Goal: Information Seeking & Learning: Learn about a topic

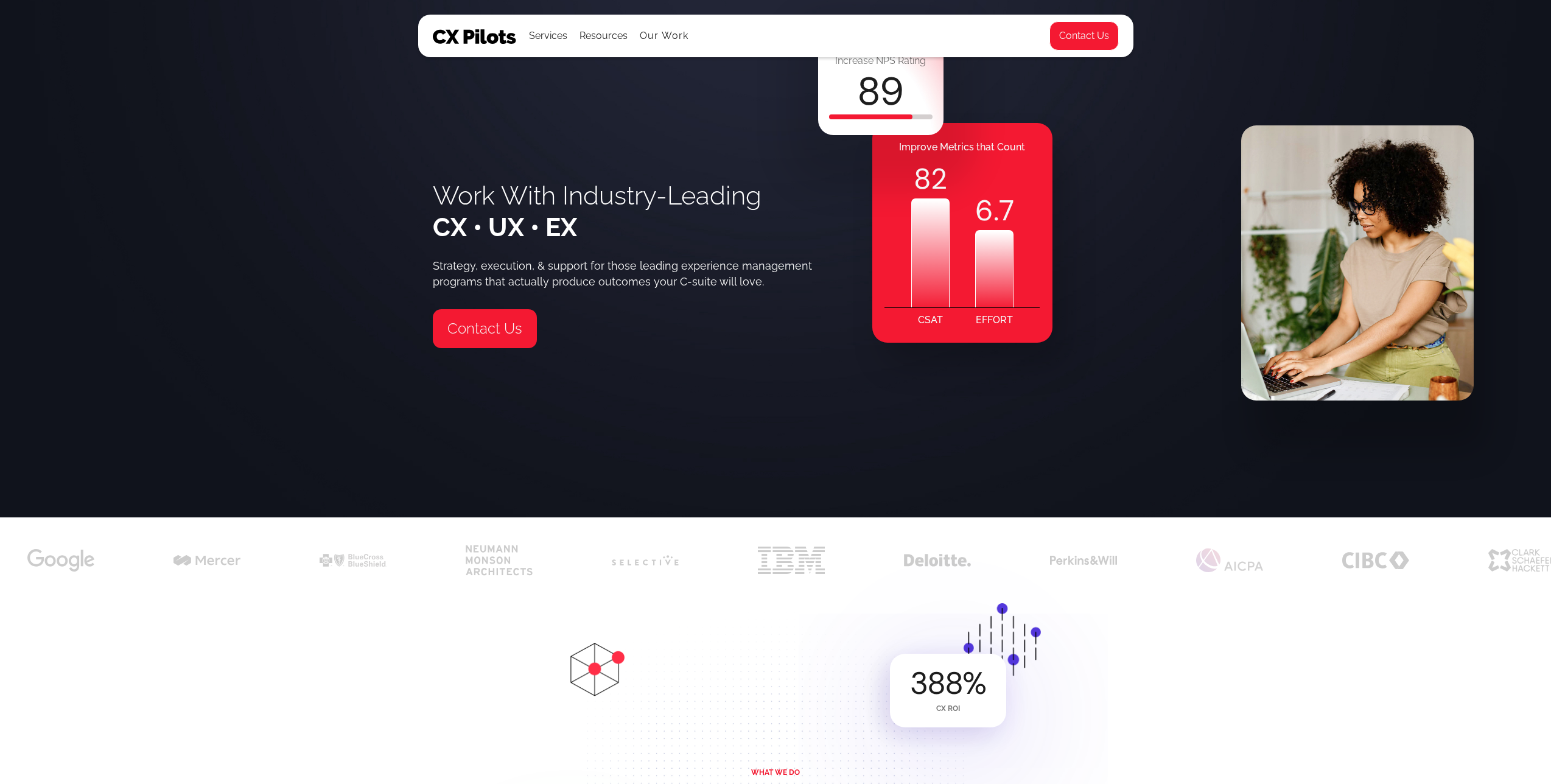
click at [536, 35] on div "Services" at bounding box center [548, 36] width 38 height 17
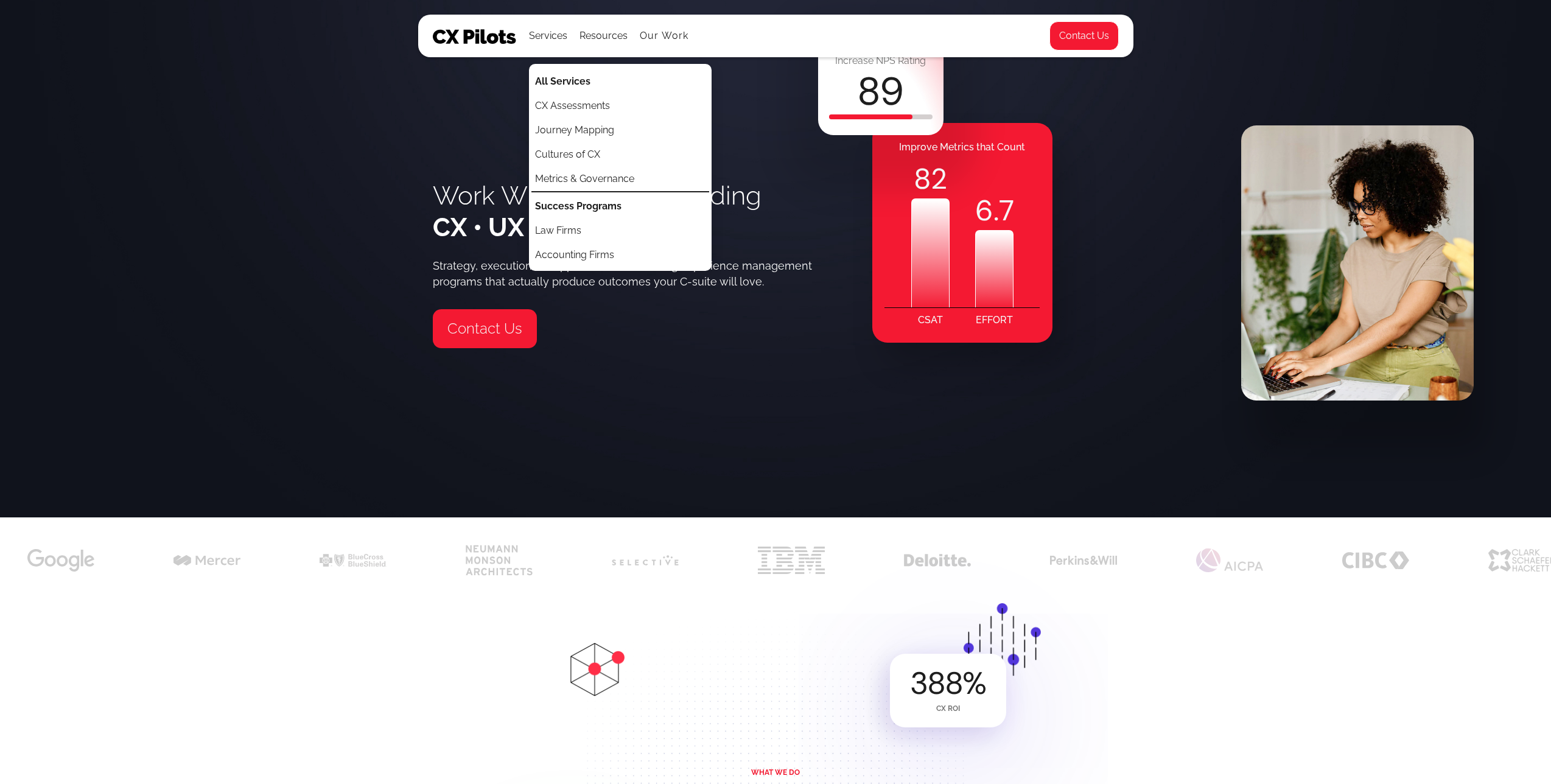
scroll to position [0, 3]
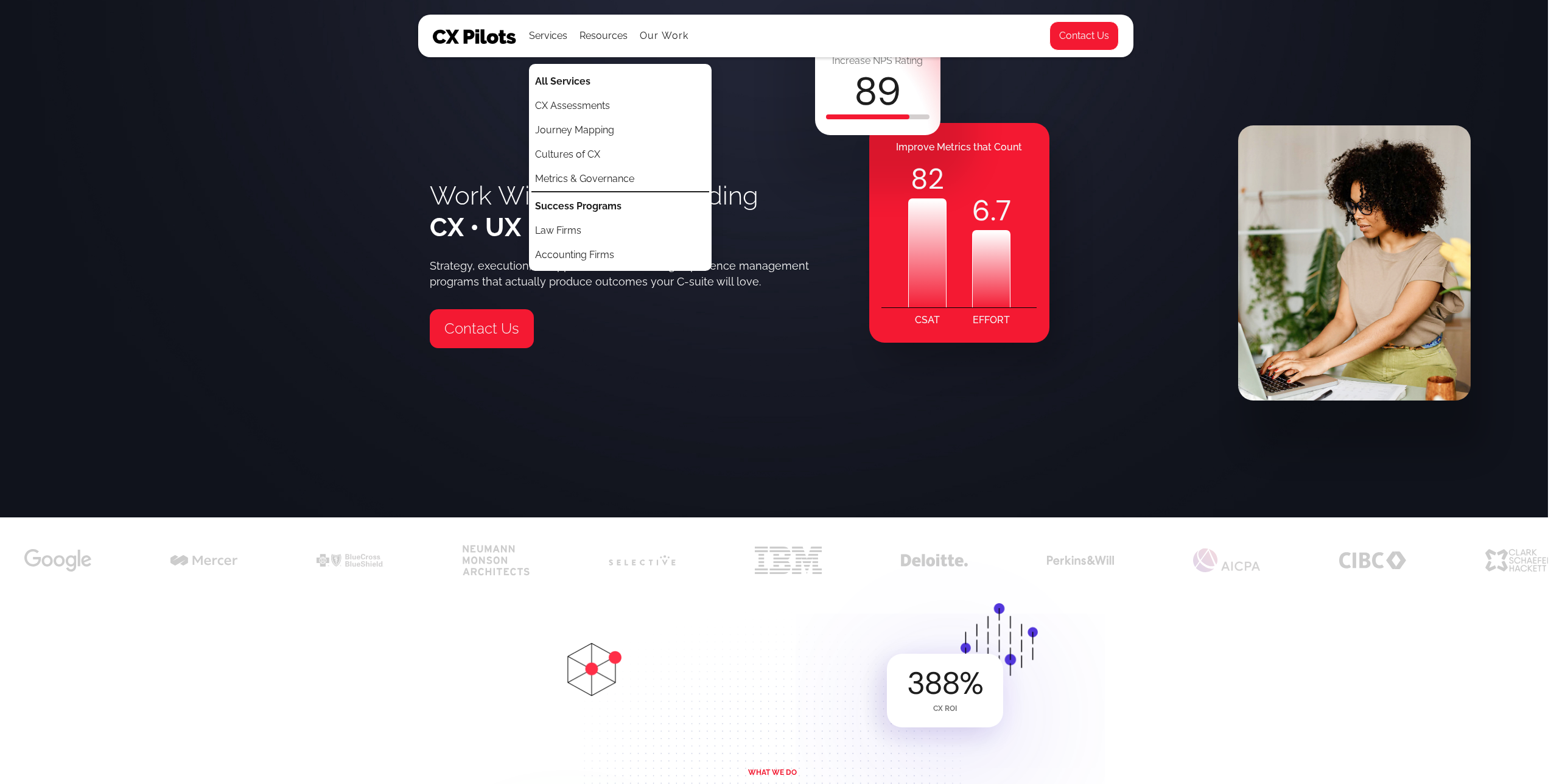
drag, startPoint x: 400, startPoint y: 150, endPoint x: 398, endPoint y: 143, distance: 7.3
click at [398, 143] on div "Work With Industry-Leading CX • UX • EX Strategy, execution, & support for thos…" at bounding box center [773, 258] width 1551 height 517
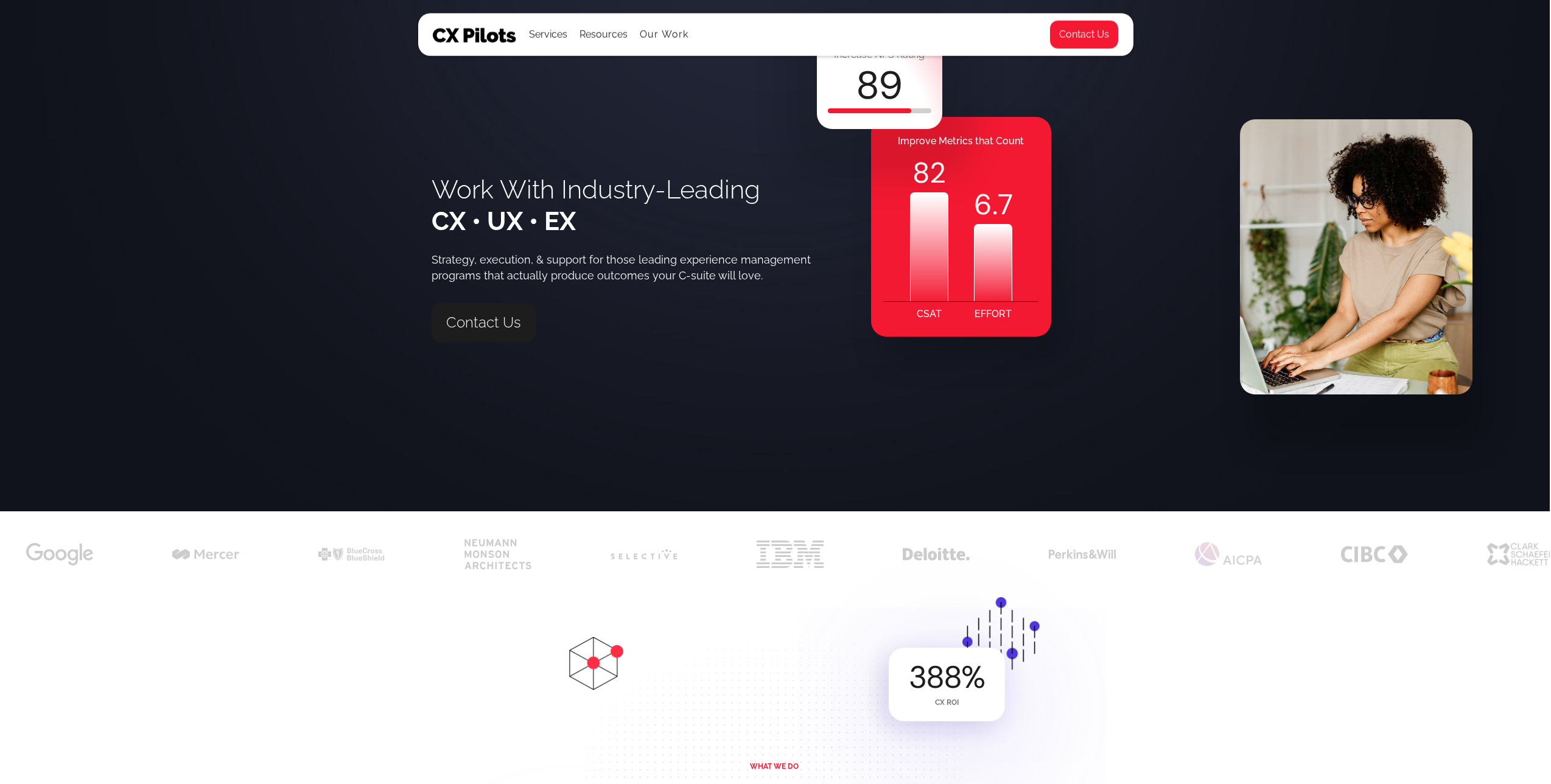
scroll to position [5, 1]
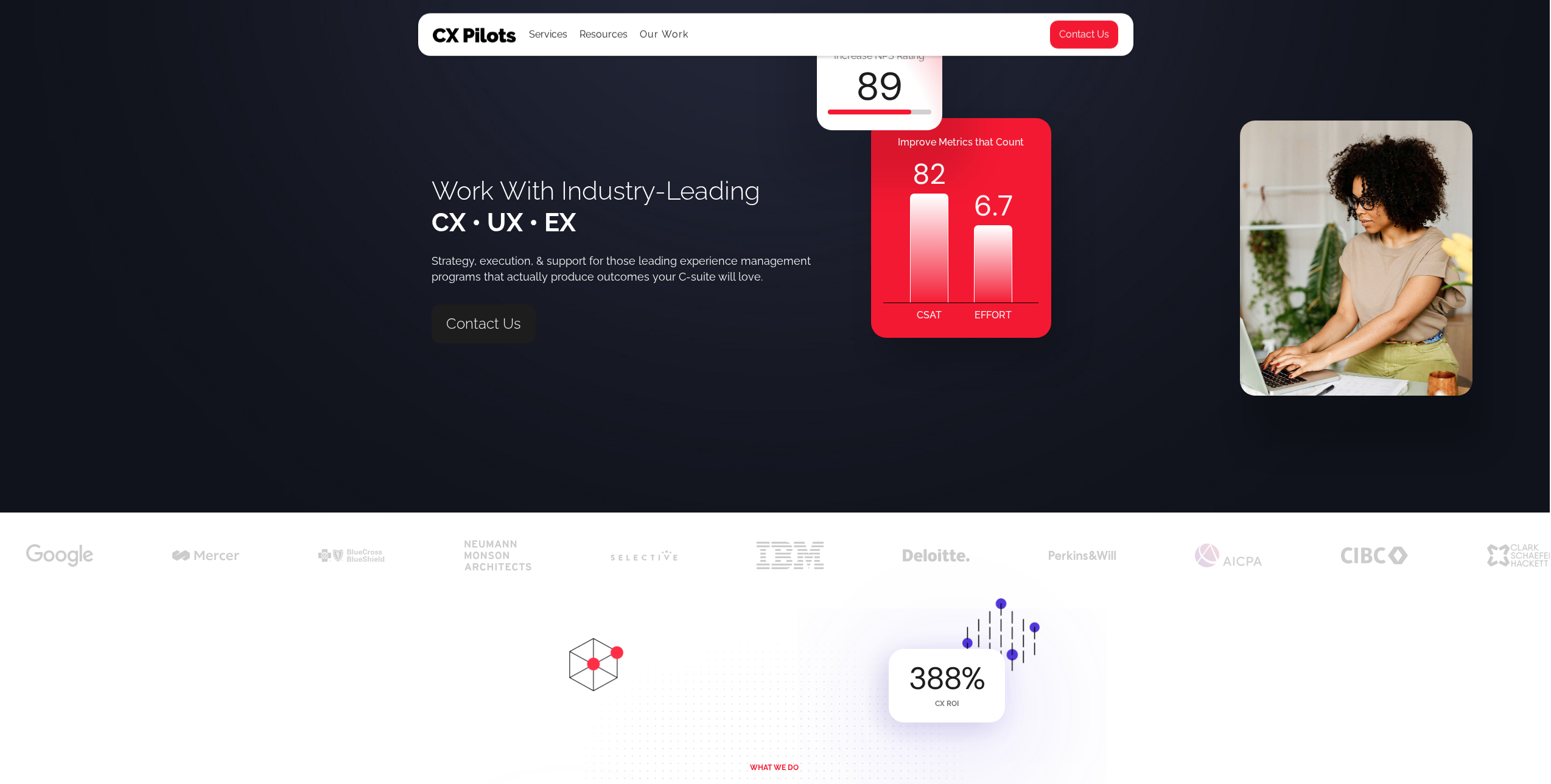
click at [509, 325] on link "Contact Us" at bounding box center [483, 324] width 104 height 39
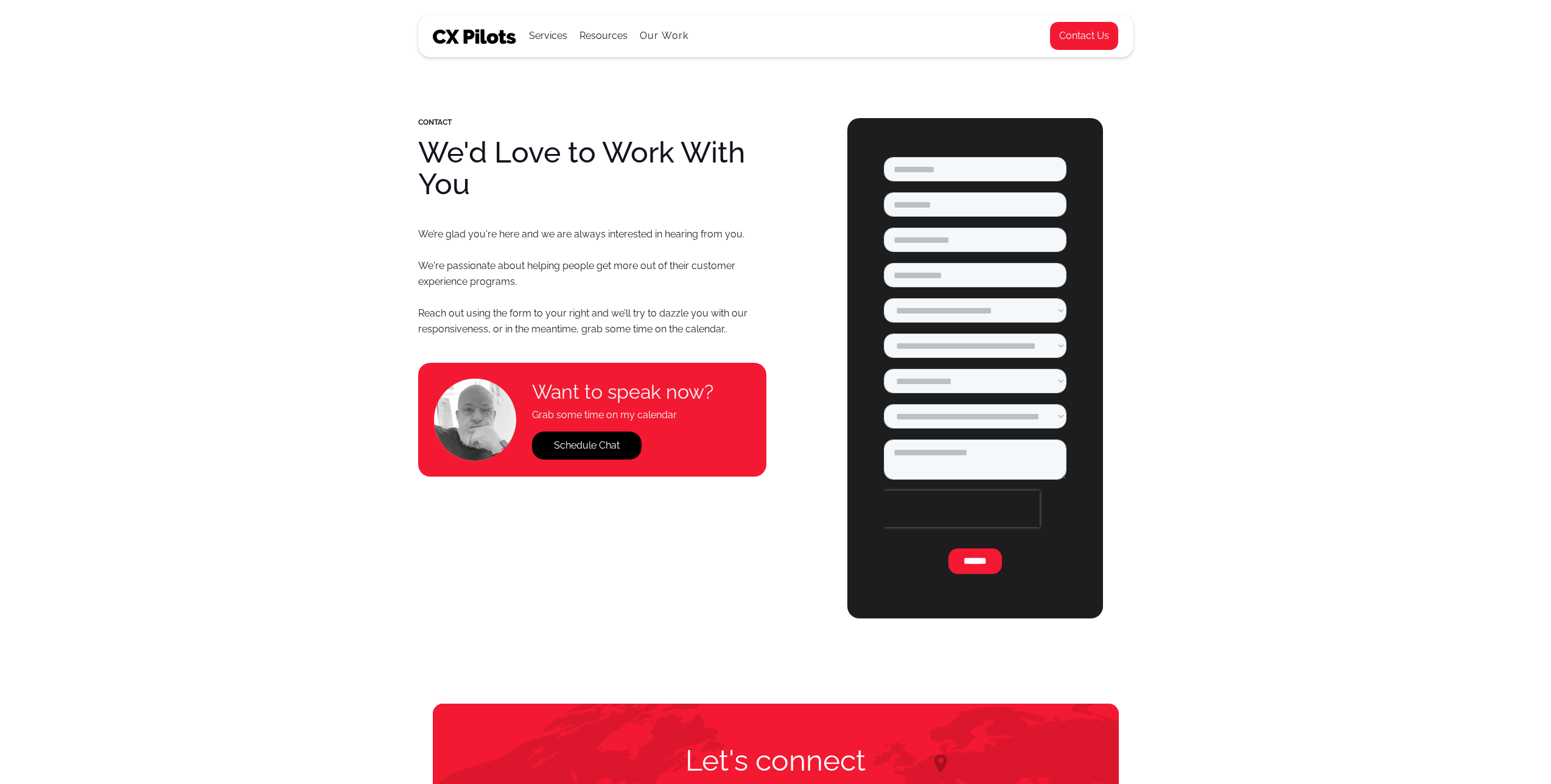
click at [689, 37] on div "Services All Services CX Assessments Journey Mapping Cultures of CX Metrics & G…" at bounding box center [740, 35] width 614 height 41
click at [660, 33] on link "Our Work" at bounding box center [664, 36] width 50 height 11
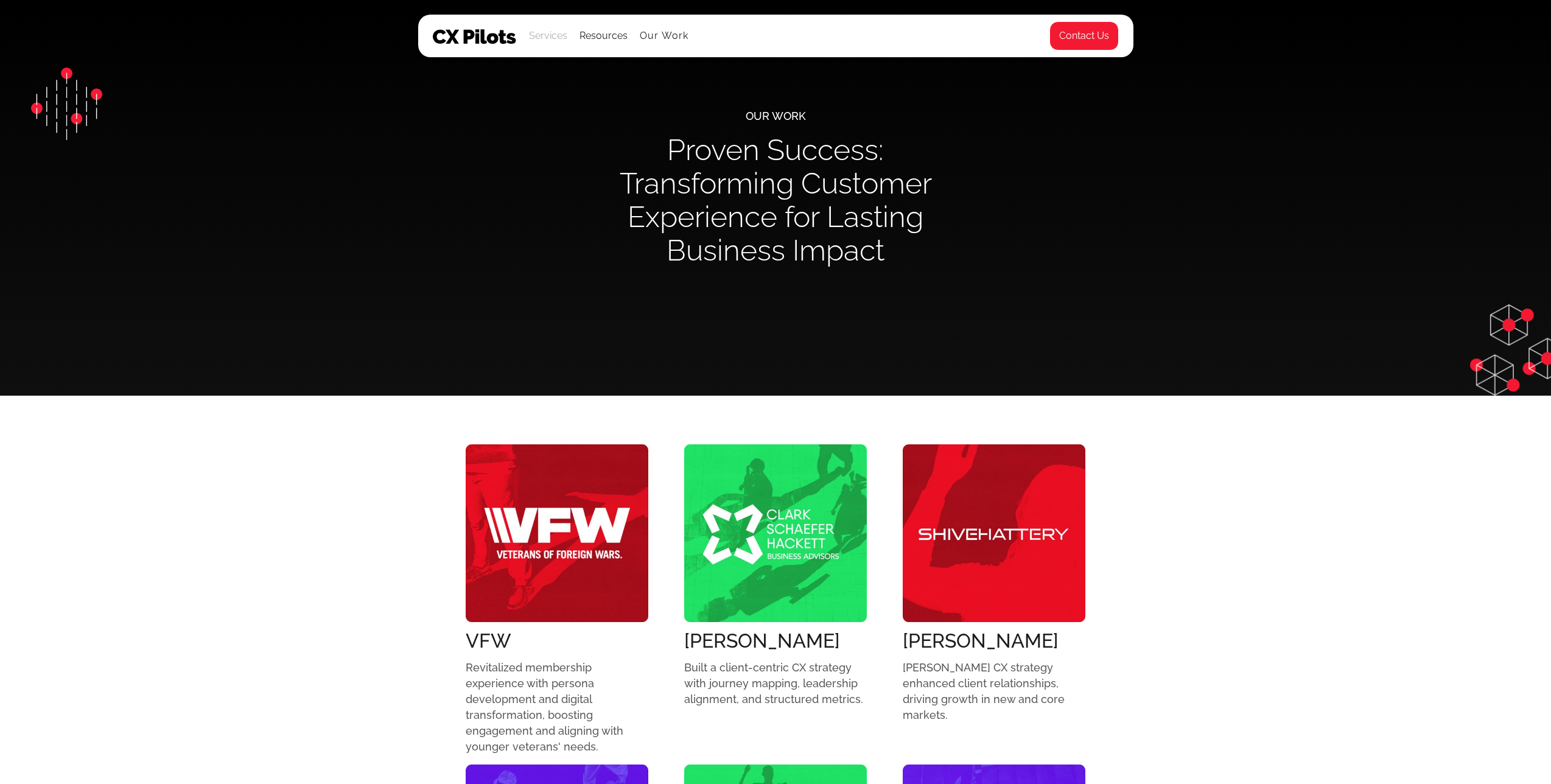
click at [550, 37] on div "Services" at bounding box center [548, 36] width 38 height 17
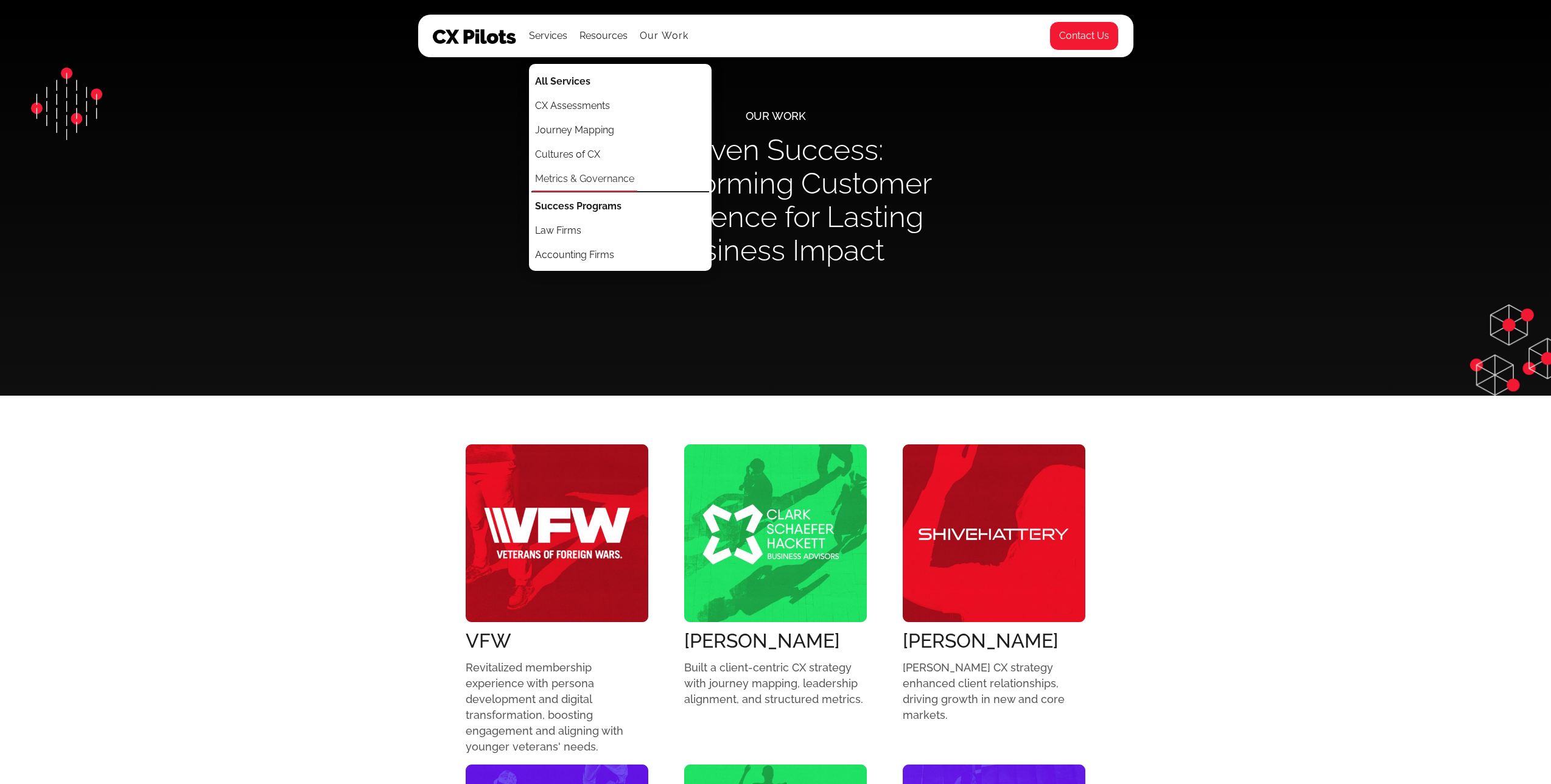
click at [557, 181] on link "Metrics & Governance" at bounding box center [584, 180] width 106 height 24
